Goal: Transaction & Acquisition: Purchase product/service

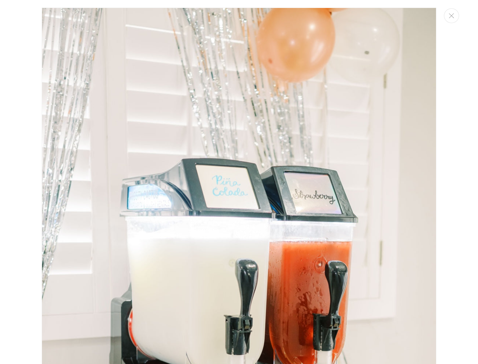
click at [312, 71] on img "Media gallery" at bounding box center [239, 304] width 395 height 592
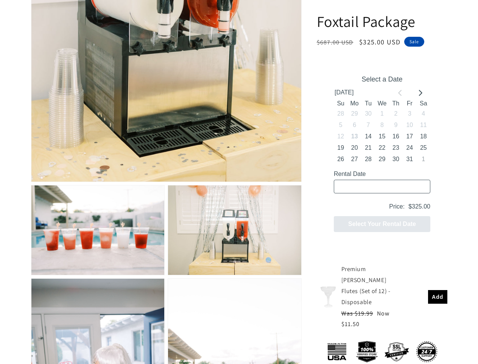
click at [400, 180] on input "Rental Date" at bounding box center [382, 187] width 97 height 14
click at [420, 180] on input "Rental Date" at bounding box center [382, 187] width 97 height 14
click at [340, 201] on p "Price: $325.00" at bounding box center [382, 206] width 97 height 11
click at [354, 201] on p "Price: $325.00" at bounding box center [382, 206] width 97 height 11
click at [368, 201] on p "Price: $325.00" at bounding box center [382, 206] width 97 height 11
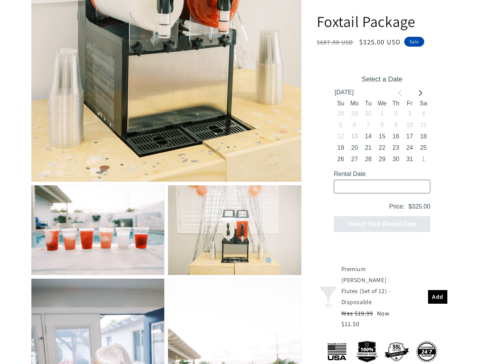
click at [382, 201] on p "Price: $325.00" at bounding box center [382, 206] width 97 height 11
click at [395, 201] on p "Price: $325.00" at bounding box center [382, 206] width 97 height 11
click at [409, 201] on p "Price: $325.00" at bounding box center [382, 206] width 97 height 11
